Goal: Find specific page/section: Find specific page/section

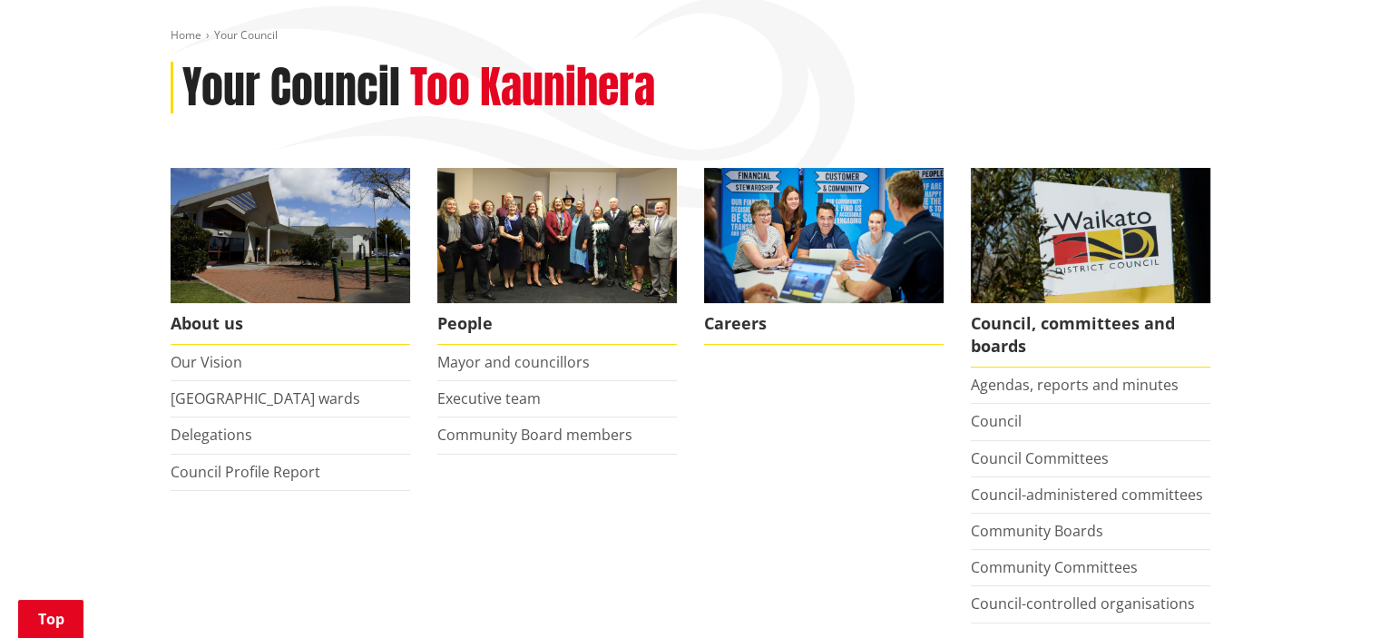
scroll to position [307, 0]
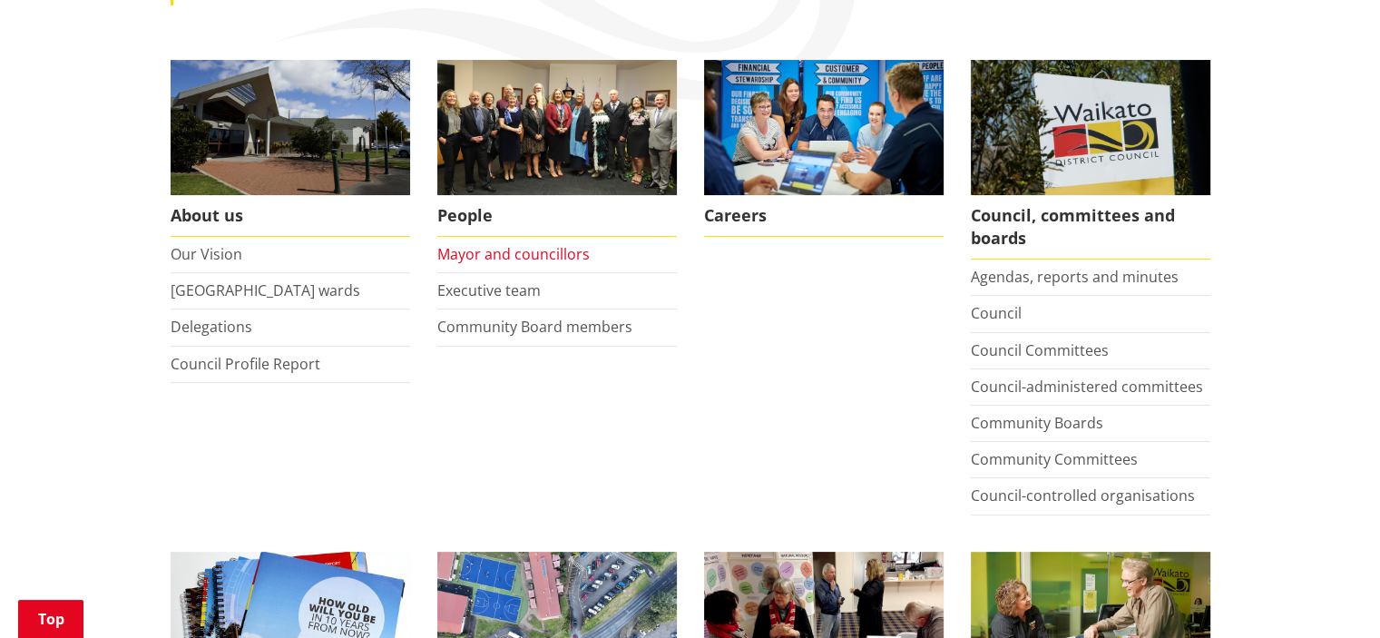
click at [533, 246] on link "Mayor and councillors" at bounding box center [513, 254] width 152 height 20
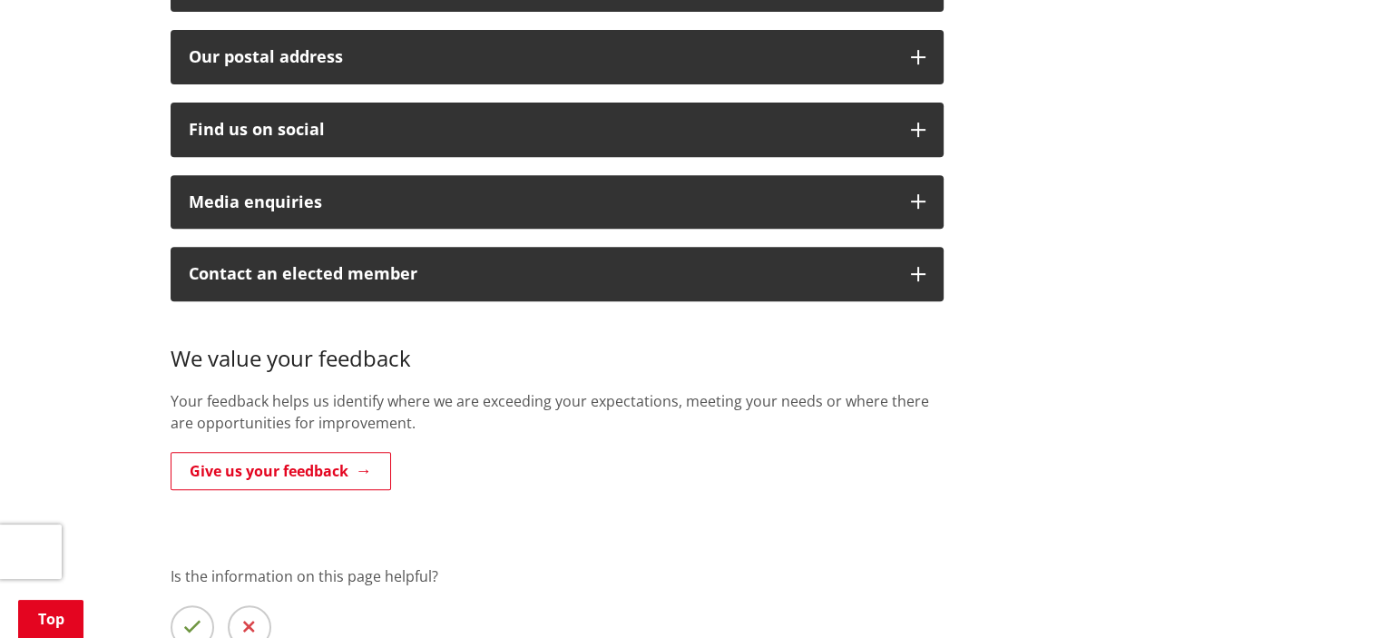
scroll to position [743, 0]
